Goal: Information Seeking & Learning: Learn about a topic

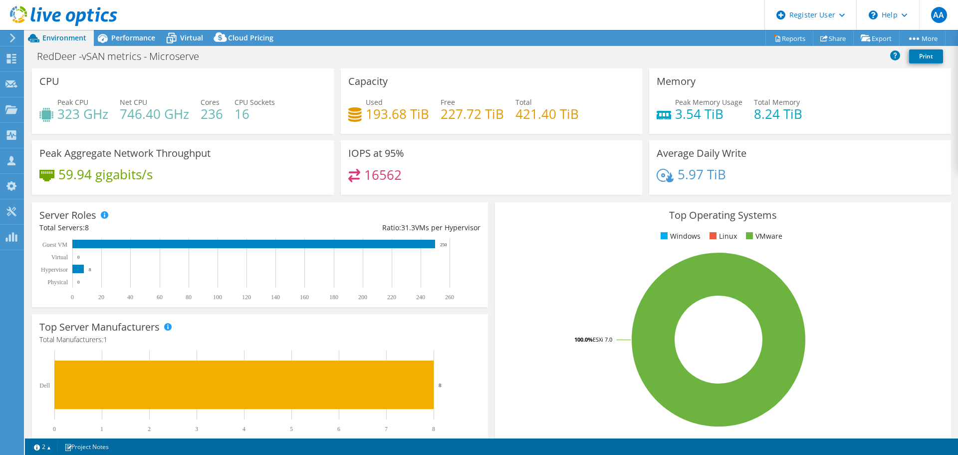
select select "USD"
click at [134, 33] on span "Performance" at bounding box center [133, 37] width 44 height 9
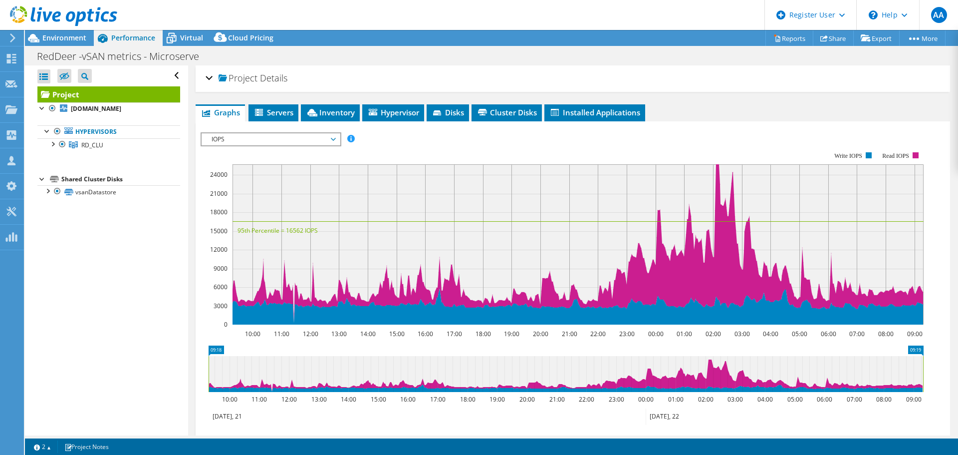
click at [293, 139] on span "IOPS" at bounding box center [271, 139] width 128 height 12
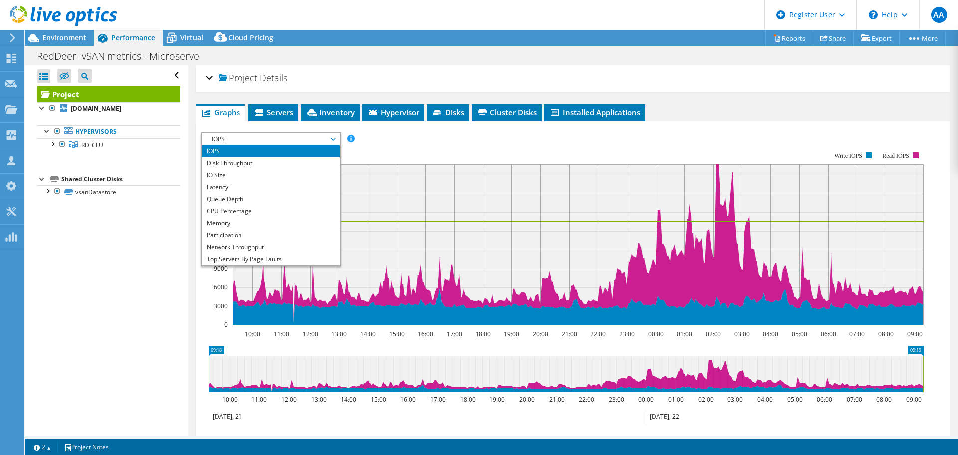
click at [417, 157] on rect at bounding box center [562, 238] width 723 height 200
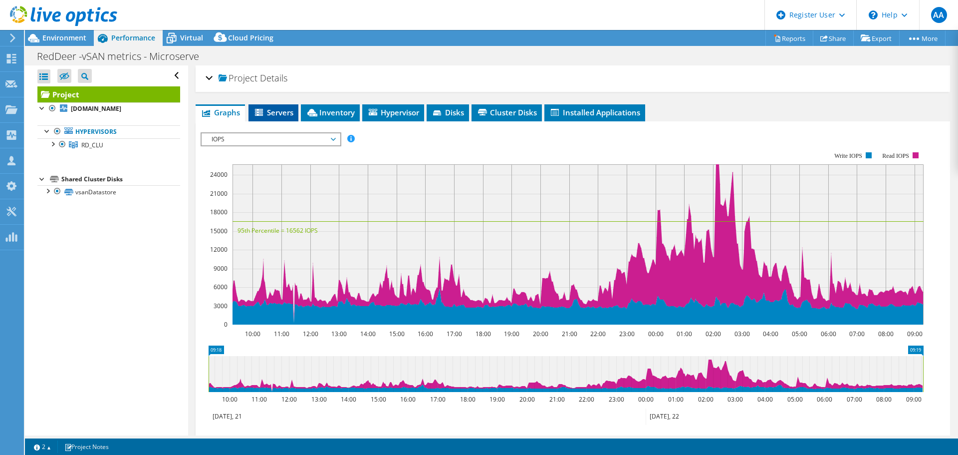
click at [278, 110] on span "Servers" at bounding box center [274, 112] width 40 height 10
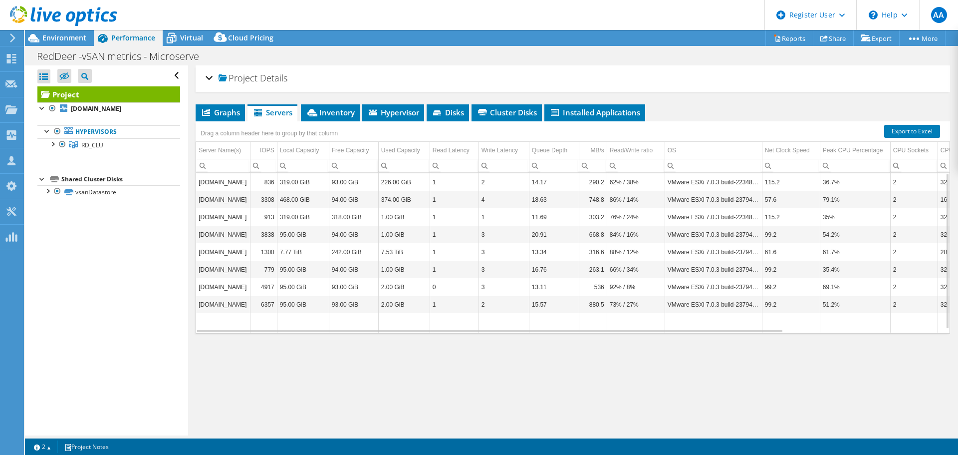
click at [256, 79] on span "Project" at bounding box center [238, 78] width 39 height 10
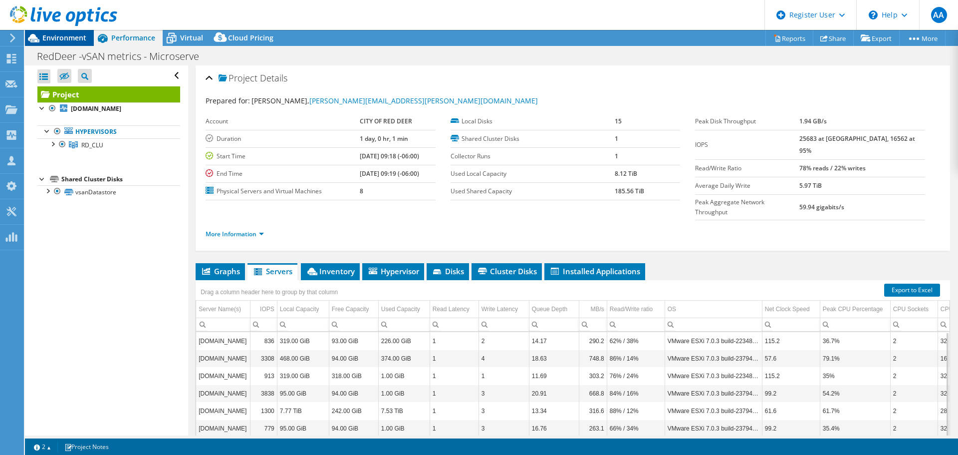
click at [61, 34] on span "Environment" at bounding box center [64, 37] width 44 height 9
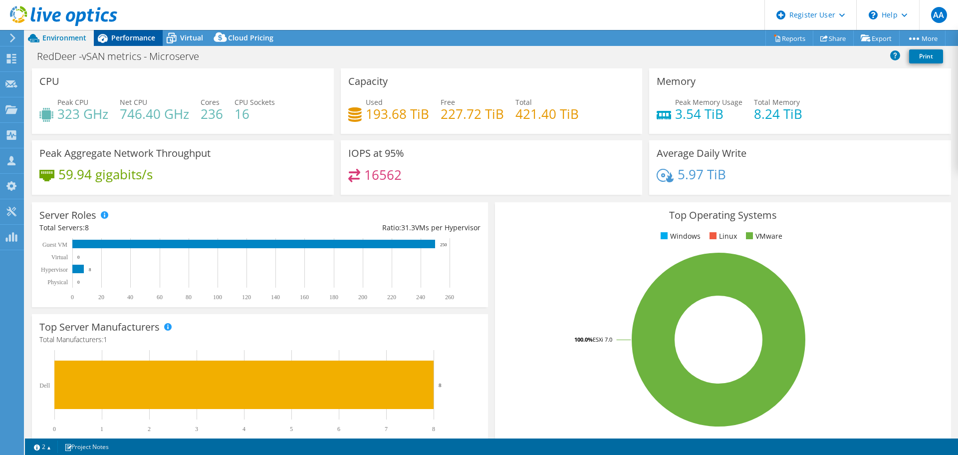
click at [129, 34] on span "Performance" at bounding box center [133, 37] width 44 height 9
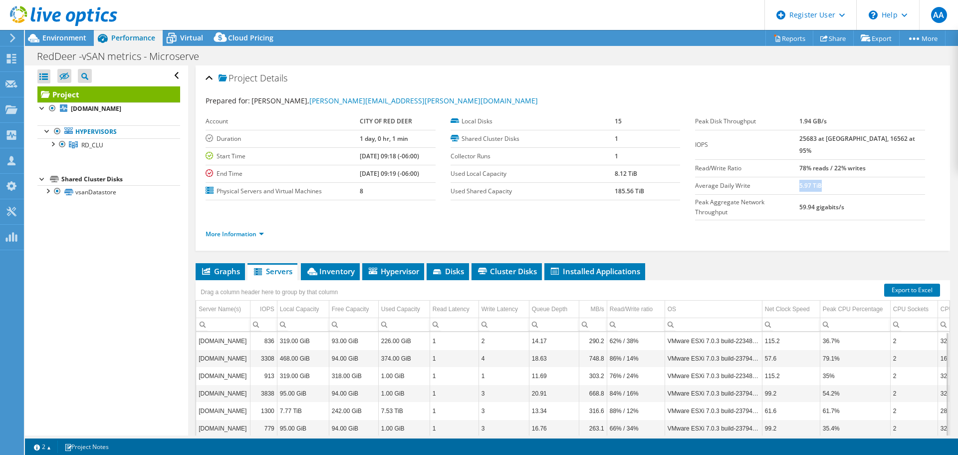
drag, startPoint x: 821, startPoint y: 173, endPoint x: 846, endPoint y: 172, distance: 25.0
click at [847, 177] on td "5.97 TiB" at bounding box center [862, 185] width 126 height 17
drag, startPoint x: 815, startPoint y: 121, endPoint x: 847, endPoint y: 125, distance: 32.3
click at [850, 124] on tr "Peak Disk Throughput 1.94 GB/s" at bounding box center [810, 121] width 230 height 17
